Goal: Transaction & Acquisition: Purchase product/service

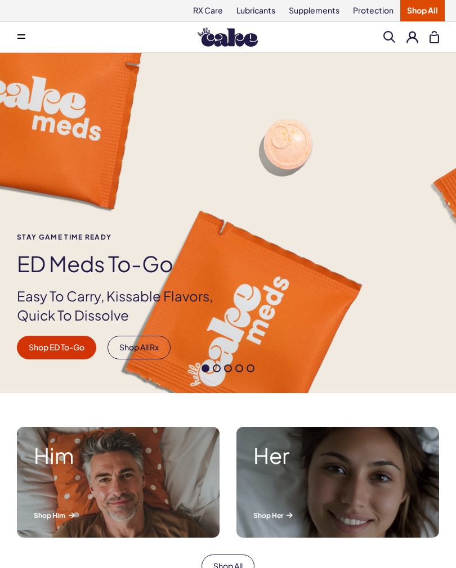
click at [76, 459] on strong "Him" at bounding box center [118, 456] width 169 height 24
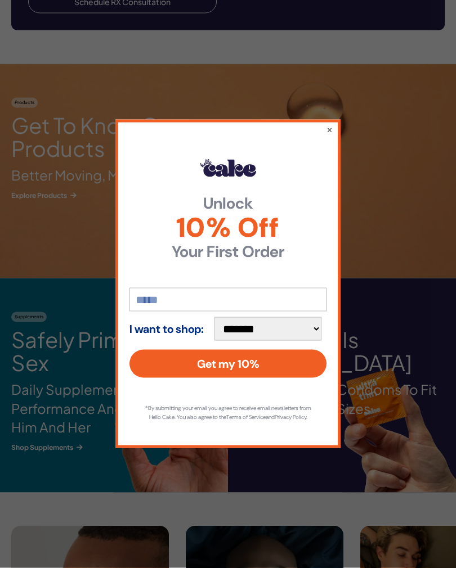
click at [332, 134] on button "×" at bounding box center [329, 129] width 6 height 11
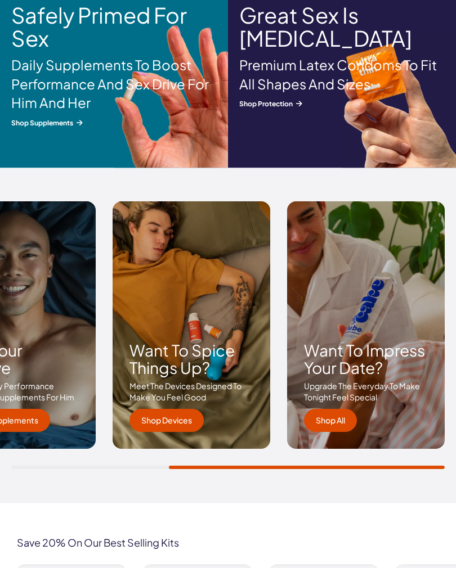
scroll to position [1540, 0]
click at [185, 414] on link "Shop Devices" at bounding box center [166, 421] width 74 height 24
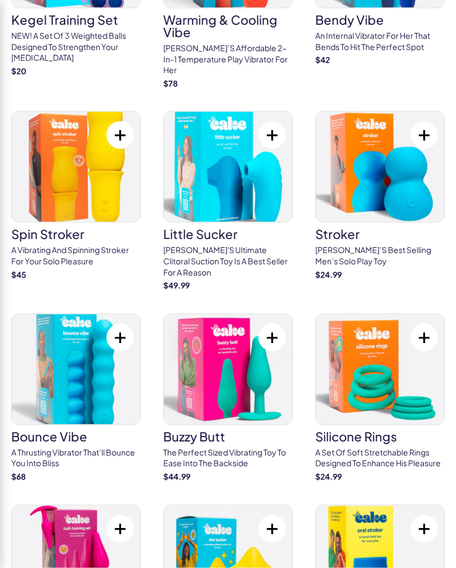
scroll to position [226, 0]
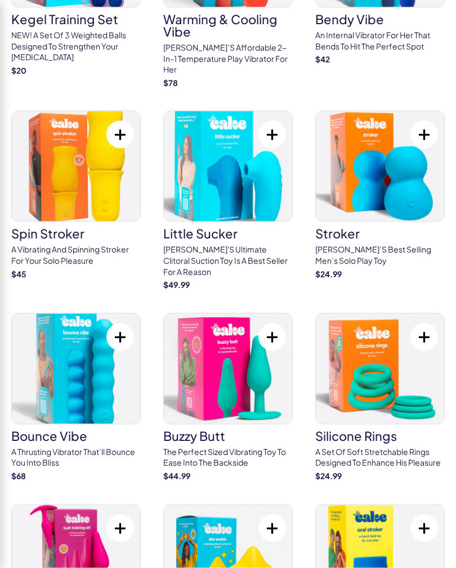
click at [386, 420] on link "silicone rings A set of soft stretchable rings designed to enhance his pleasure…" at bounding box center [379, 397] width 129 height 169
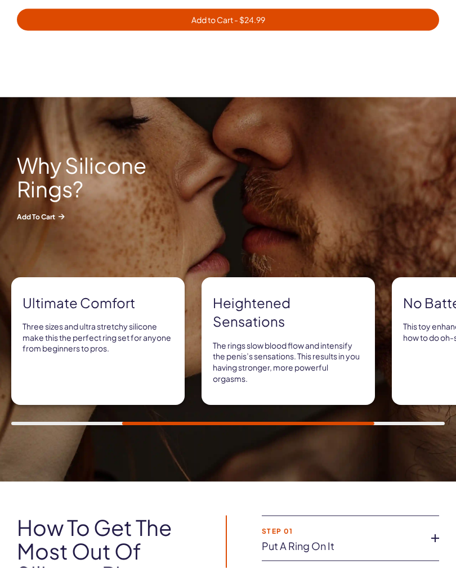
scroll to position [745, 0]
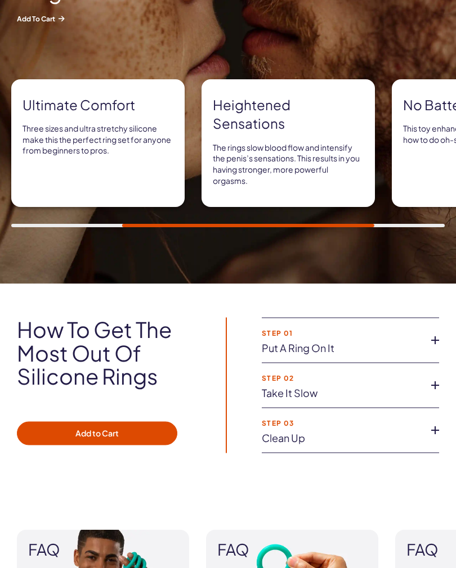
click at [431, 336] on icon at bounding box center [434, 340] width 17 height 17
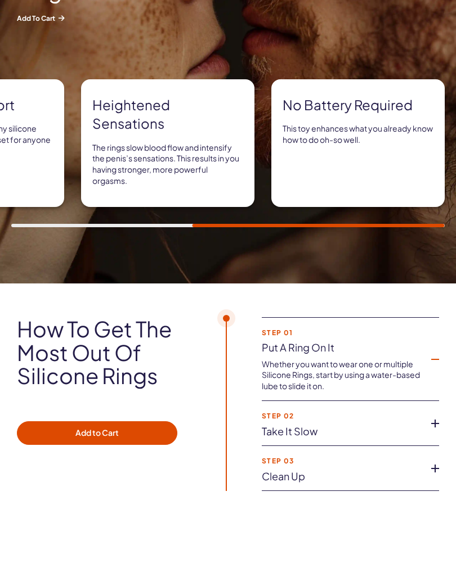
click at [448, 296] on div "How to get the most out of silicone rings Add to Cart Step 01 Put a ring on it …" at bounding box center [228, 409] width 456 height 251
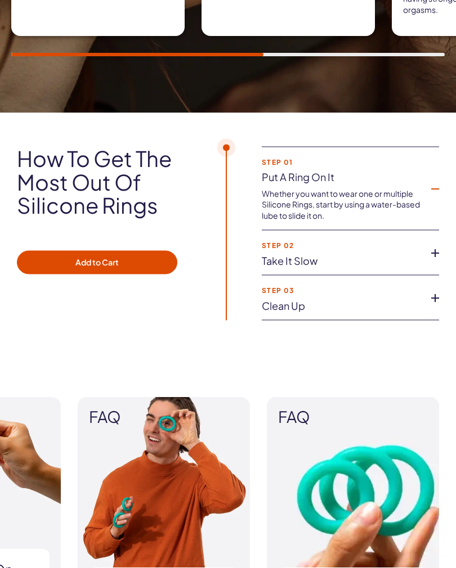
scroll to position [1114, 0]
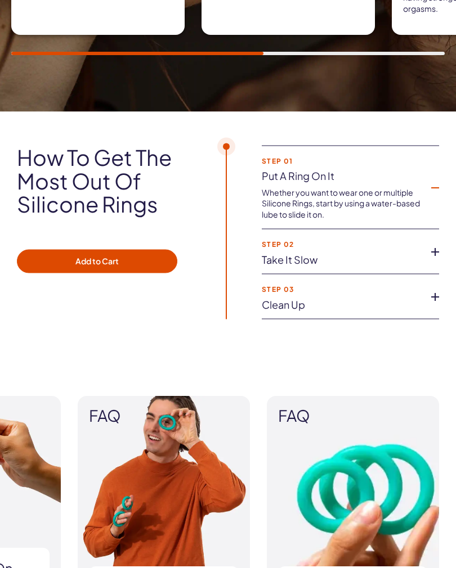
click at [437, 247] on icon at bounding box center [434, 252] width 17 height 17
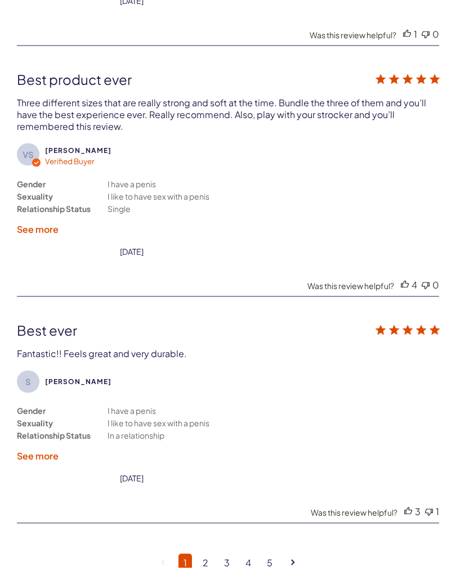
scroll to position [3194, 0]
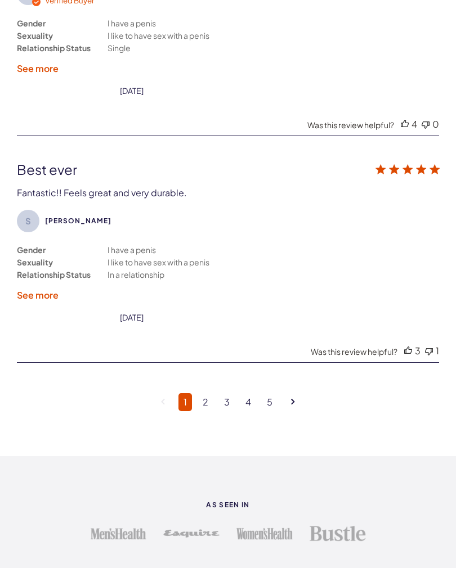
click at [297, 408] on link "Goto next page" at bounding box center [293, 402] width 14 height 24
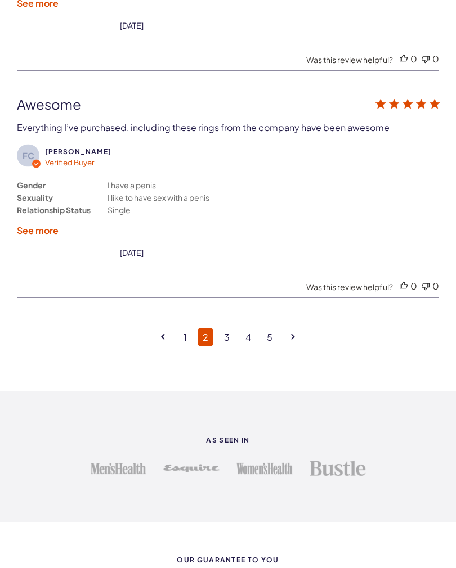
scroll to position [3428, 0]
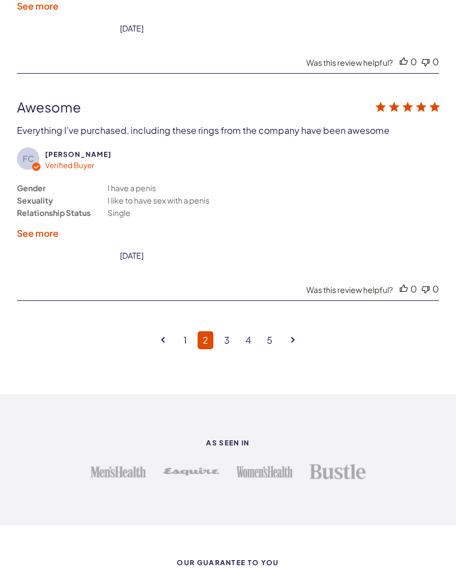
click at [230, 343] on link "3" at bounding box center [227, 340] width 16 height 18
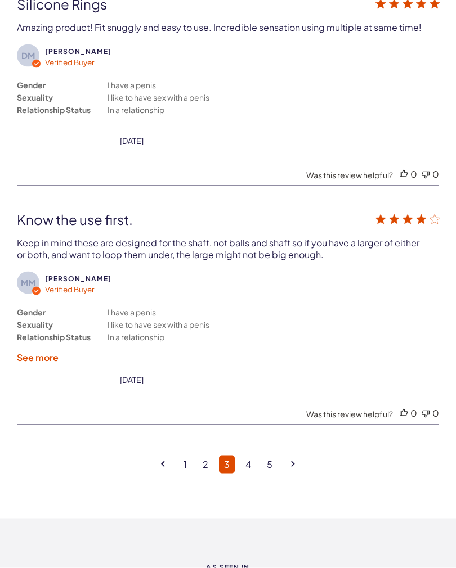
scroll to position [3281, 0]
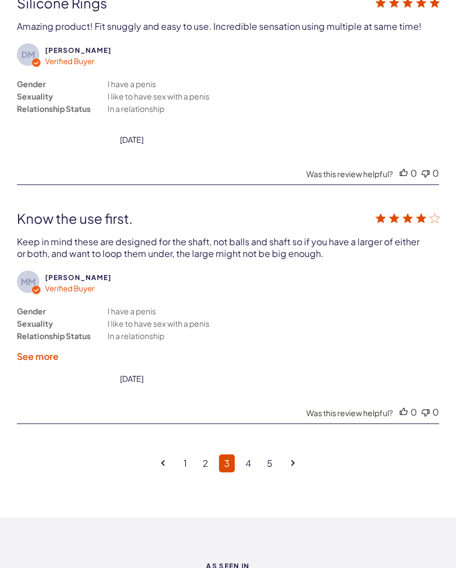
click at [206, 468] on link "2" at bounding box center [205, 464] width 16 height 18
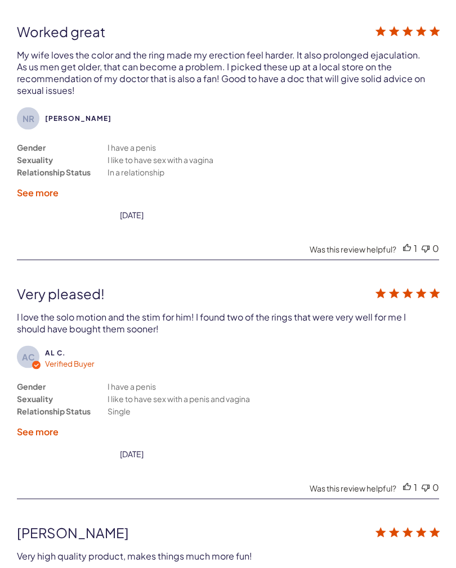
scroll to position [2544, 0]
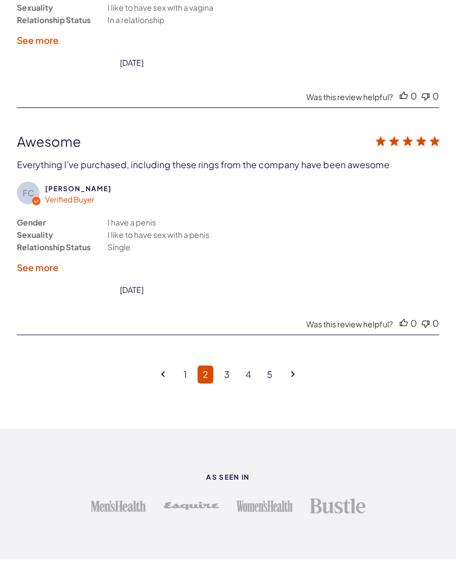
click at [232, 378] on link "3" at bounding box center [227, 375] width 16 height 18
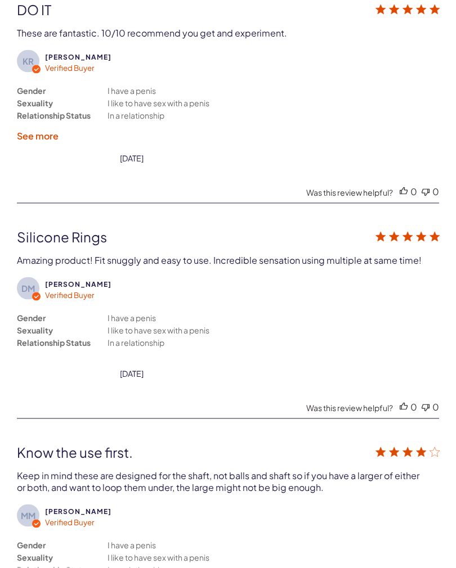
scroll to position [3048, 0]
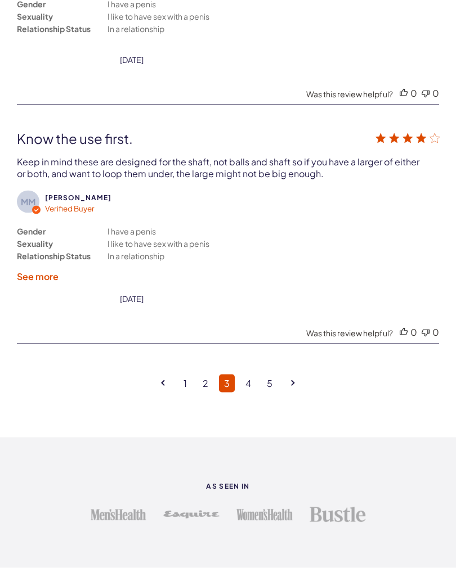
click at [251, 389] on link "4" at bounding box center [248, 384] width 16 height 18
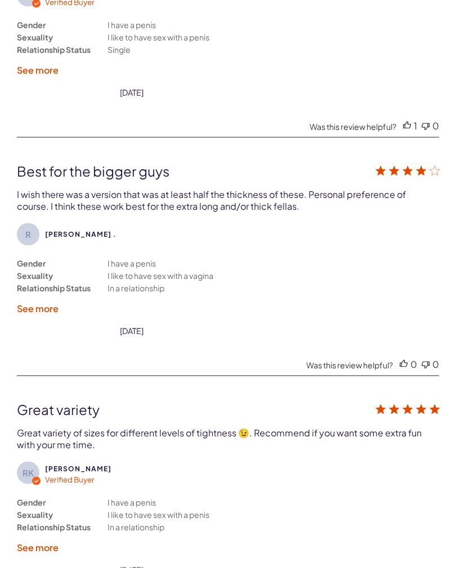
scroll to position [2875, 0]
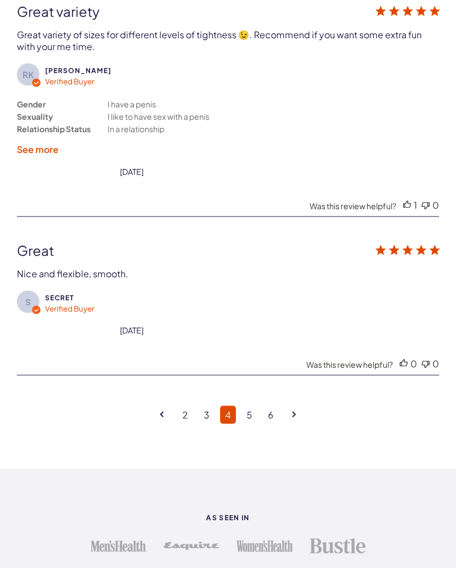
click at [254, 421] on link "5" at bounding box center [249, 415] width 16 height 18
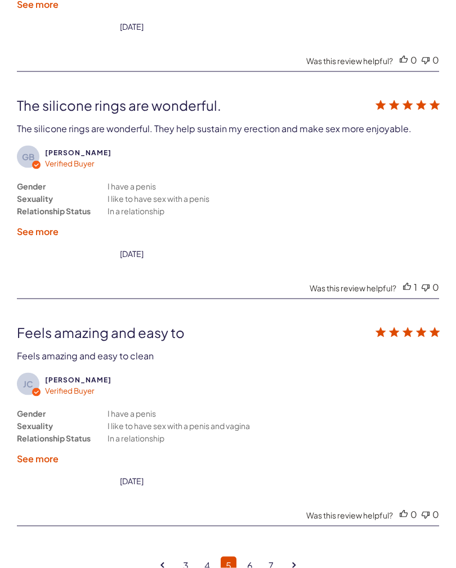
scroll to position [3191, 0]
